Goal: Information Seeking & Learning: Learn about a topic

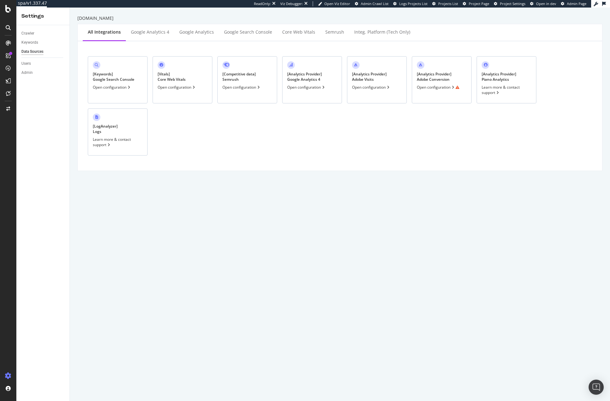
click at [453, 72] on div "[ Analytics Provider ] Adobe Conversion Open configuration" at bounding box center [442, 79] width 60 height 47
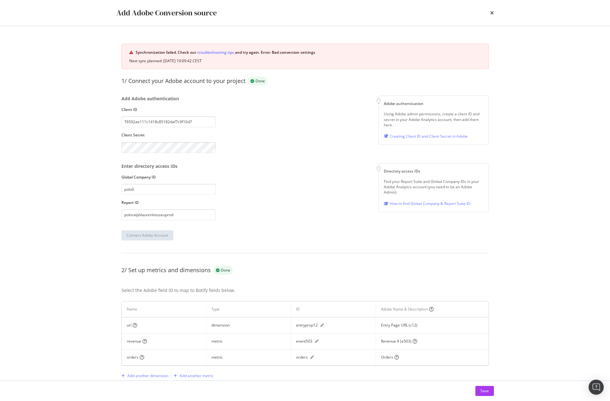
click at [494, 12] on div "Add Adobe Conversion source" at bounding box center [305, 13] width 403 height 26
click at [491, 12] on icon "times" at bounding box center [492, 12] width 4 height 5
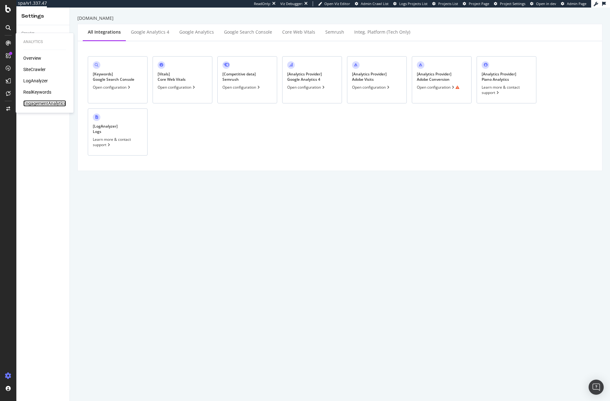
click at [34, 103] on div "EngagementAnalytics" at bounding box center [44, 103] width 43 height 6
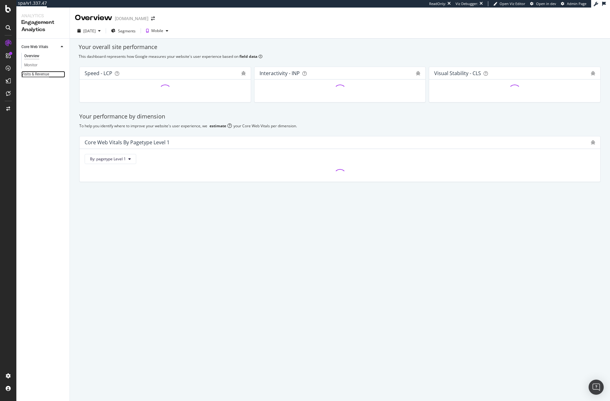
click at [39, 73] on div "Visits & Revenue" at bounding box center [35, 74] width 28 height 7
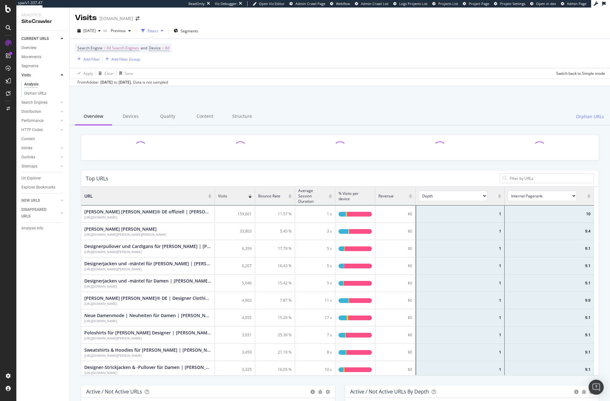
scroll to position [184, 508]
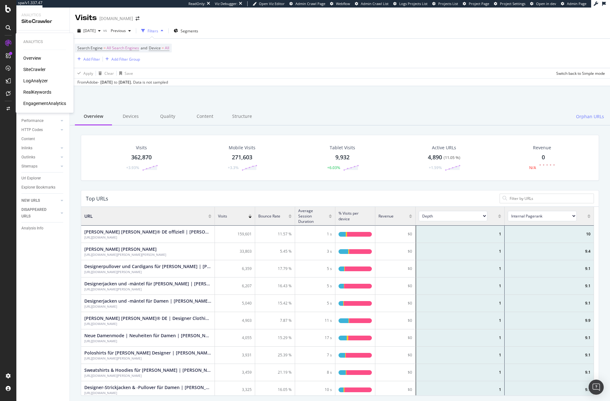
click at [41, 104] on div "EngagementAnalytics" at bounding box center [44, 103] width 43 height 6
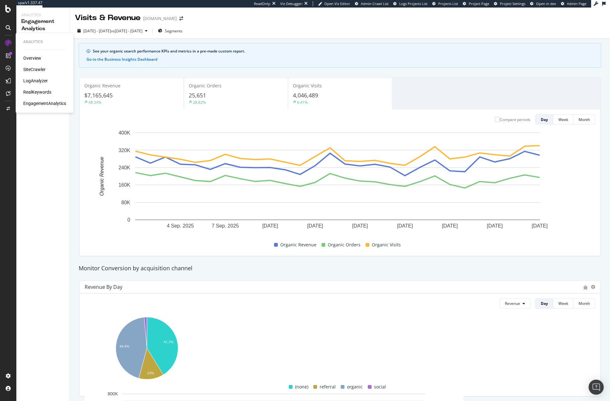
click at [23, 57] on div "Overview" at bounding box center [32, 58] width 18 height 6
